Goal: Transaction & Acquisition: Purchase product/service

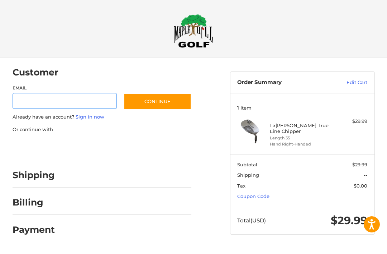
click at [27, 98] on input "Email" at bounding box center [65, 101] width 104 height 16
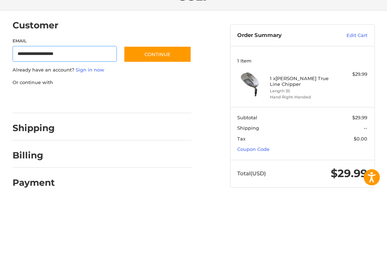
type input "**********"
click at [160, 93] on button "Continue" at bounding box center [158, 101] width 68 height 16
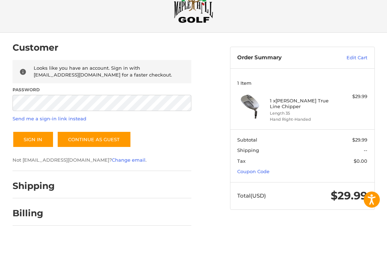
scroll to position [25, 0]
click at [29, 137] on button "Sign In" at bounding box center [33, 139] width 41 height 16
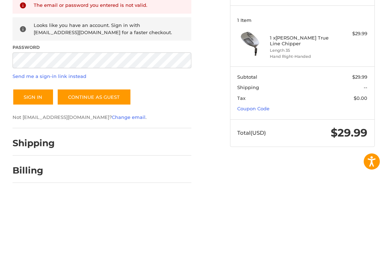
scroll to position [51, 0]
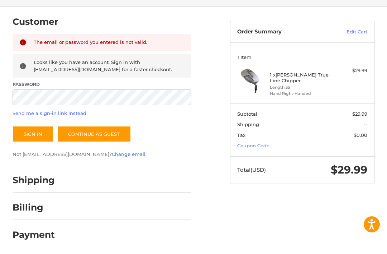
click at [24, 131] on button "Sign In" at bounding box center [33, 134] width 41 height 16
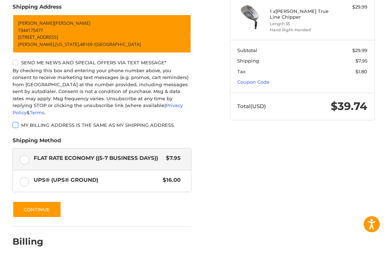
scroll to position [114, 0]
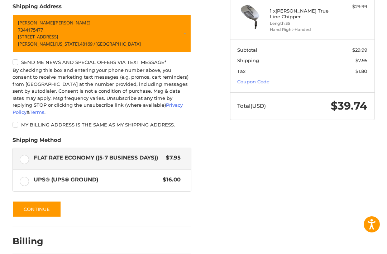
click at [34, 201] on button "Continue" at bounding box center [37, 209] width 49 height 16
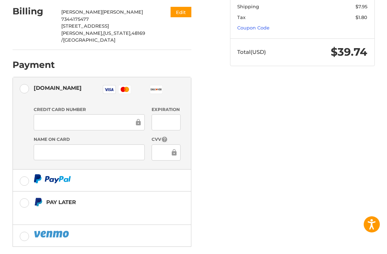
scroll to position [168, 0]
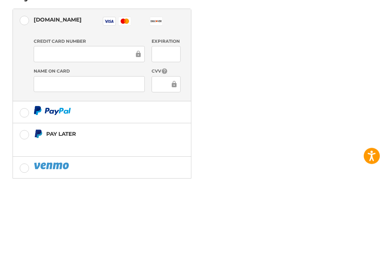
click at [62, 114] on div at bounding box center [89, 122] width 111 height 16
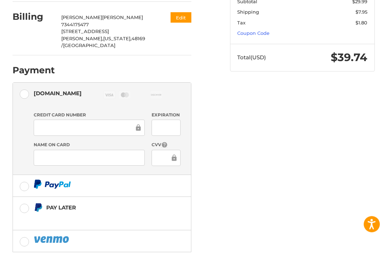
scroll to position [163, 0]
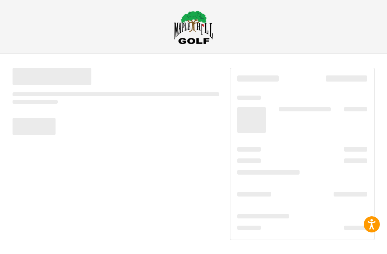
scroll to position [1, 0]
